Goal: Check status: Check status

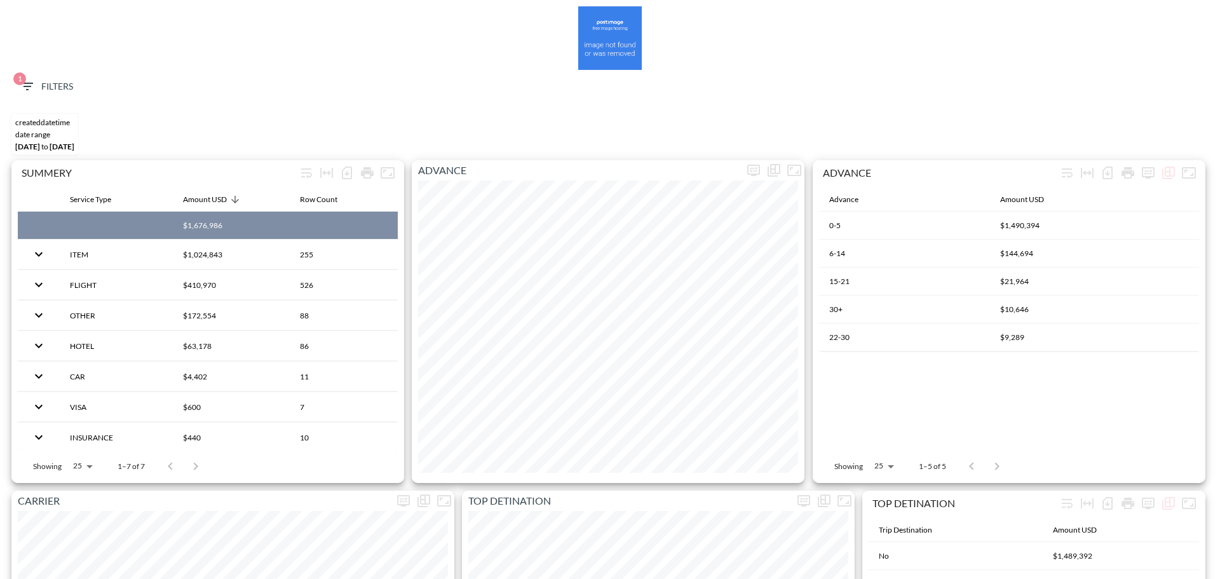
click at [45, 78] on button "1 Filters" at bounding box center [47, 87] width 64 height 24
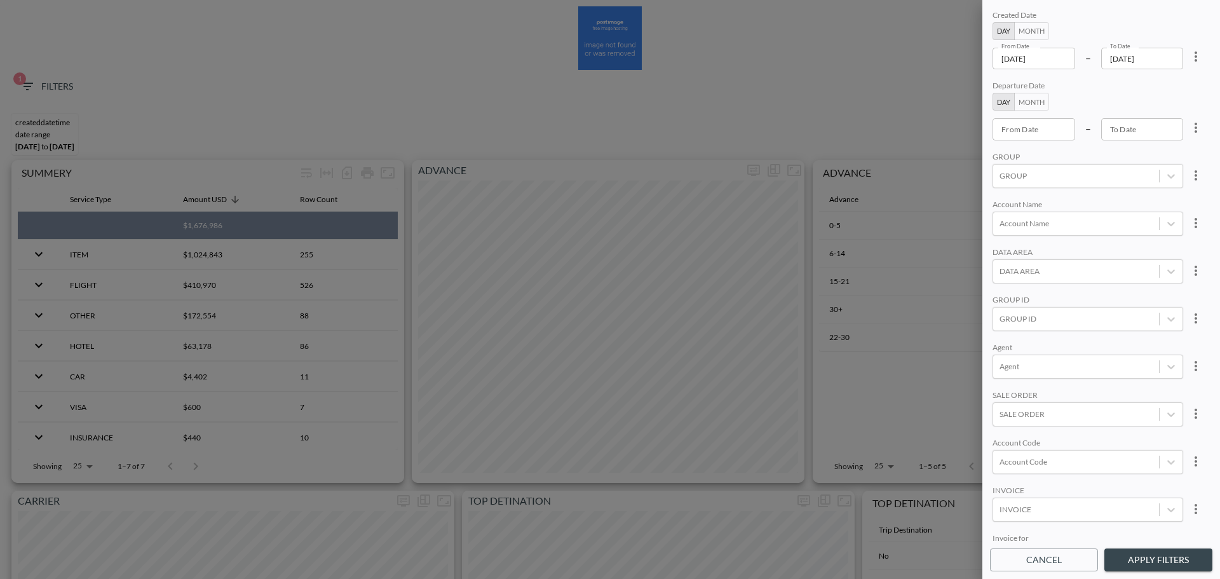
click at [1190, 58] on icon "more" at bounding box center [1195, 56] width 15 height 15
click at [1171, 91] on li "Clear" at bounding box center [1148, 85] width 114 height 23
type input "YYYY-MM-DD"
click at [1045, 60] on input "YYYY-MM-DD" at bounding box center [1033, 59] width 83 height 22
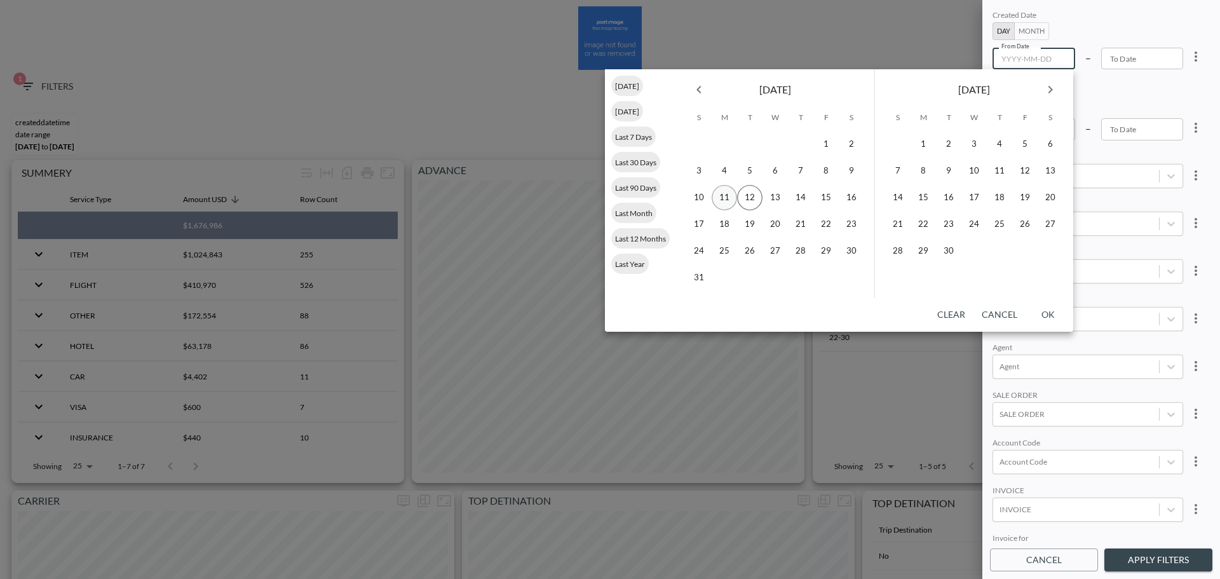
click at [718, 198] on button "11" at bounding box center [723, 197] width 25 height 25
type input "[DATE]"
type input "YYYY-MM-DD"
click at [737, 194] on button "12" at bounding box center [749, 197] width 25 height 25
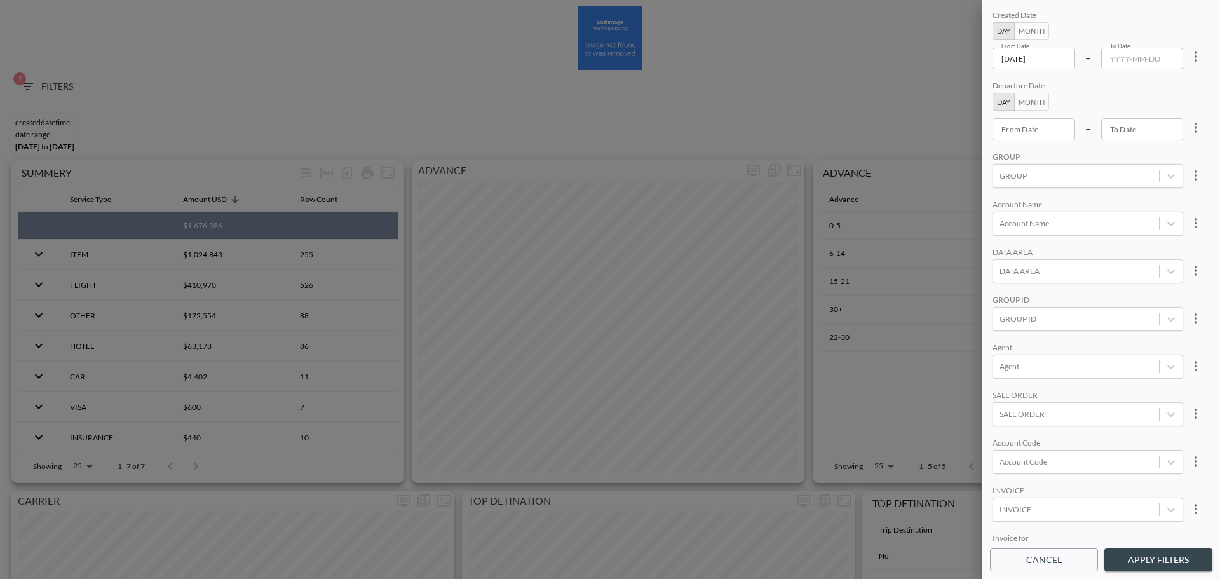
type input "[DATE]"
click at [1053, 322] on div at bounding box center [1075, 318] width 153 height 12
click at [1001, 255] on input "riki" at bounding box center [1001, 255] width 27 height 27
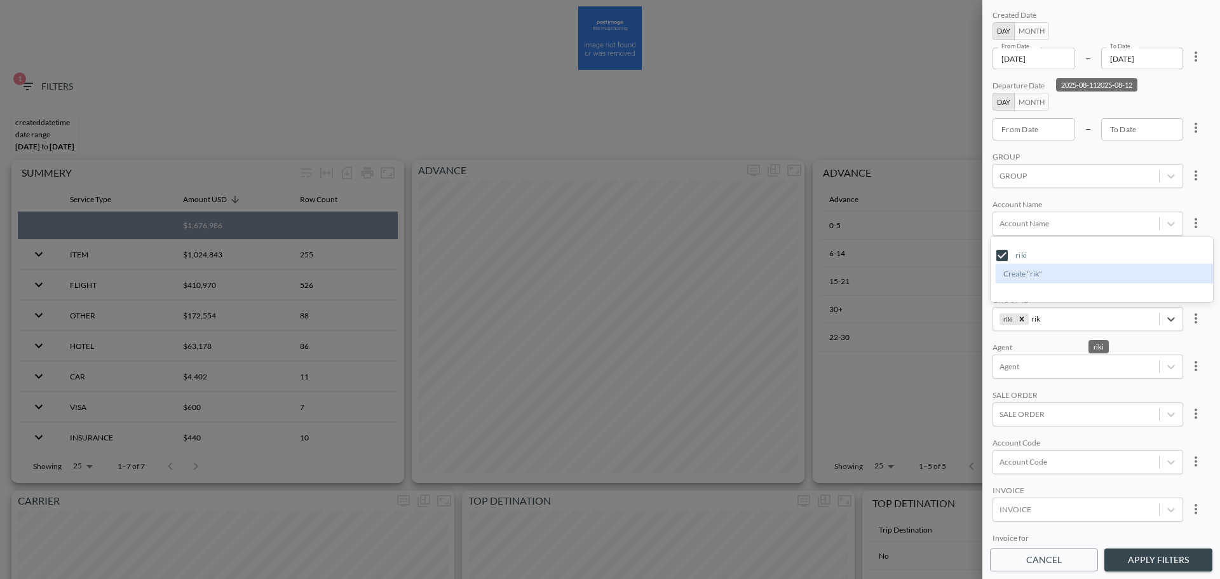
type input "rik"
click at [1097, 195] on div "Created Date Day Month From Date [DATE] From Date – To Date [DATE] To Date Depa…" at bounding box center [1101, 275] width 222 height 534
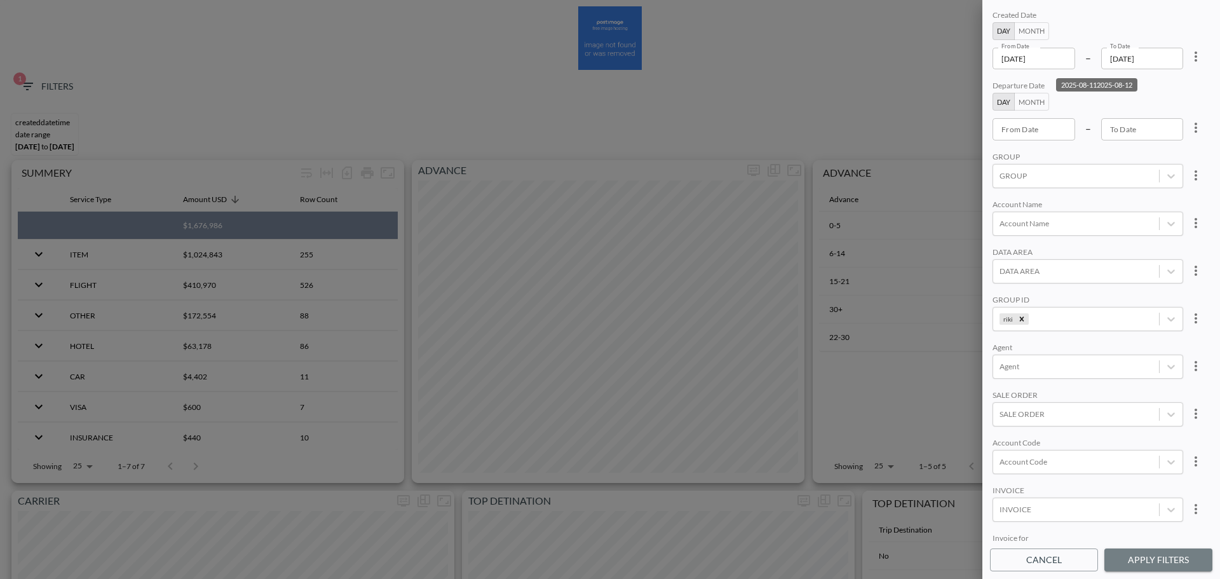
click at [1146, 549] on button "Apply Filters" at bounding box center [1158, 560] width 108 height 24
